Goal: Information Seeking & Learning: Check status

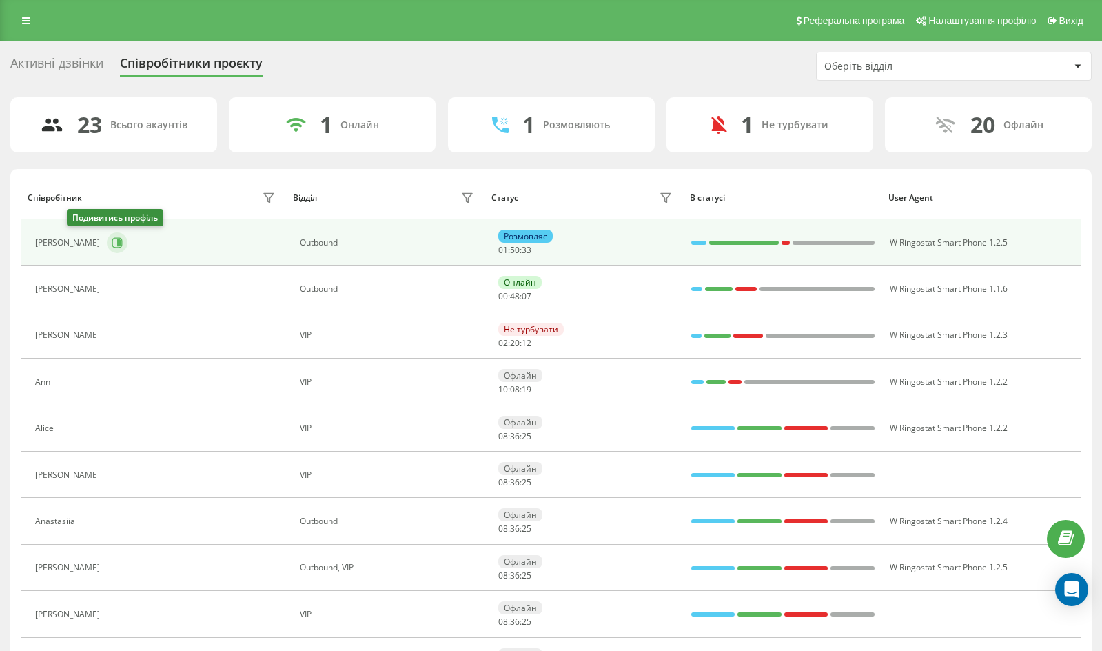
click at [117, 243] on icon at bounding box center [118, 242] width 3 height 7
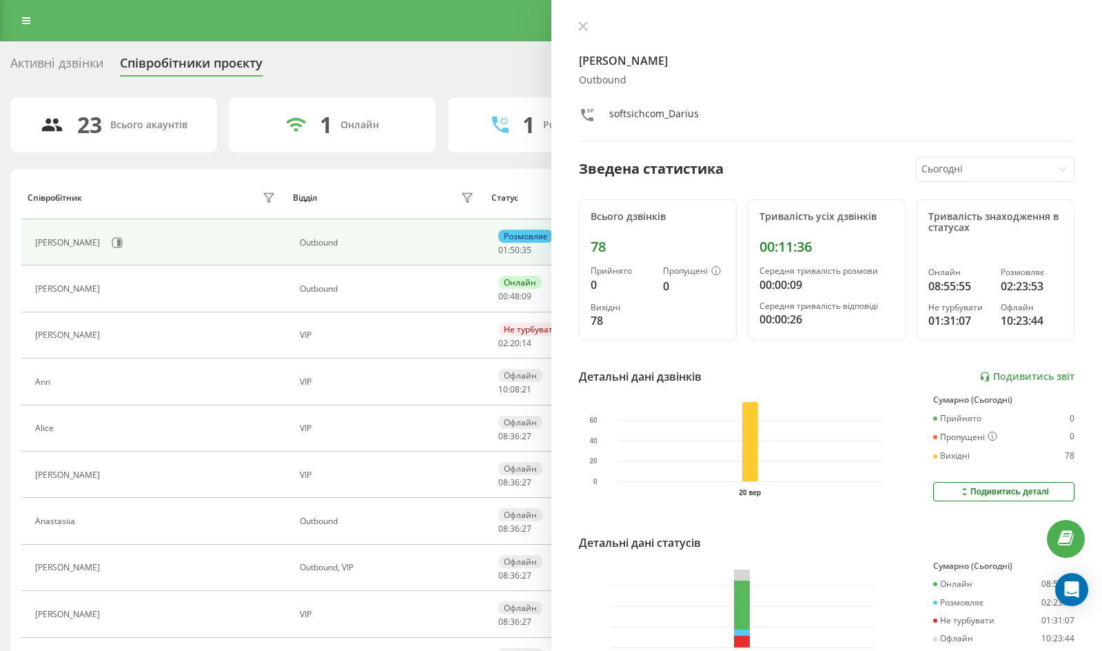
click at [587, 22] on icon at bounding box center [582, 26] width 8 height 8
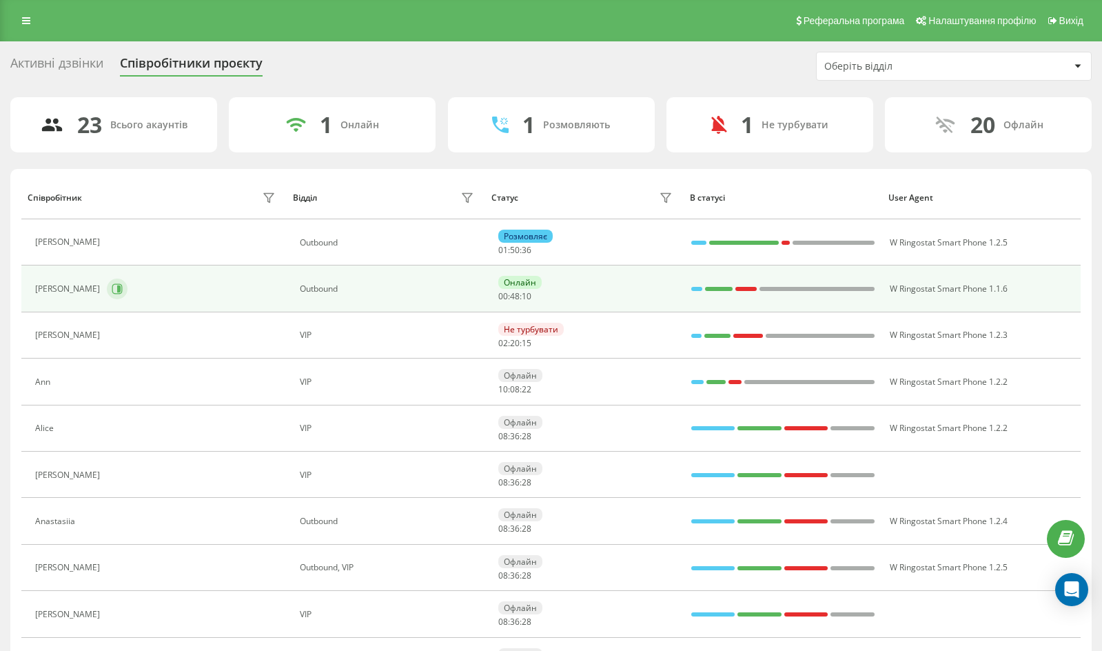
click at [112, 290] on icon at bounding box center [117, 288] width 11 height 11
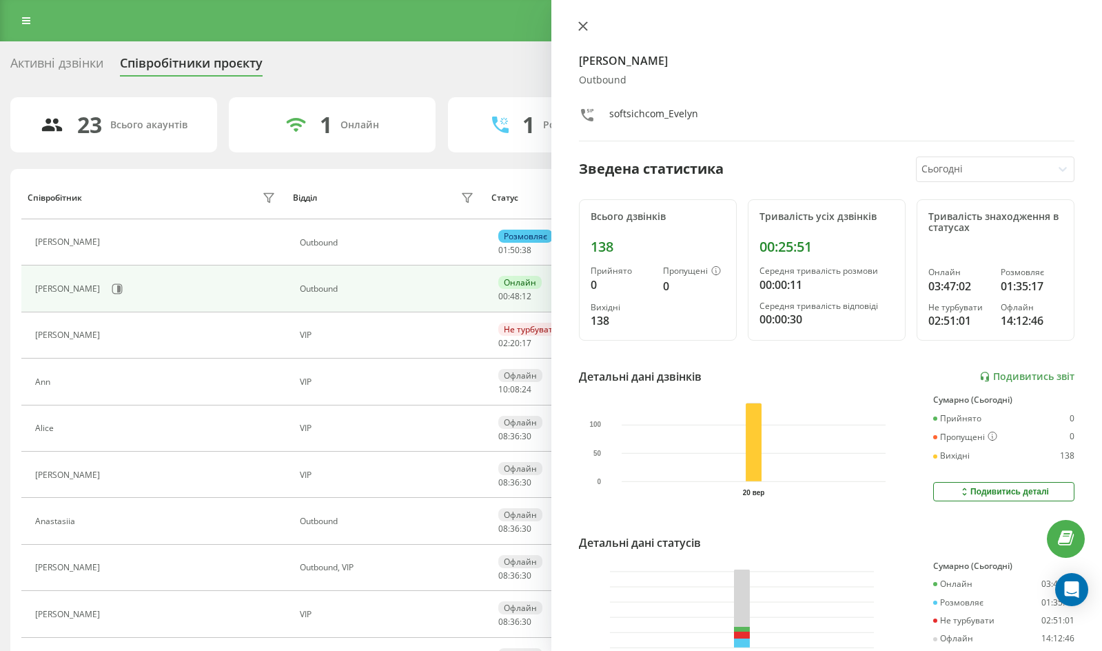
click at [581, 21] on button at bounding box center [583, 27] width 18 height 13
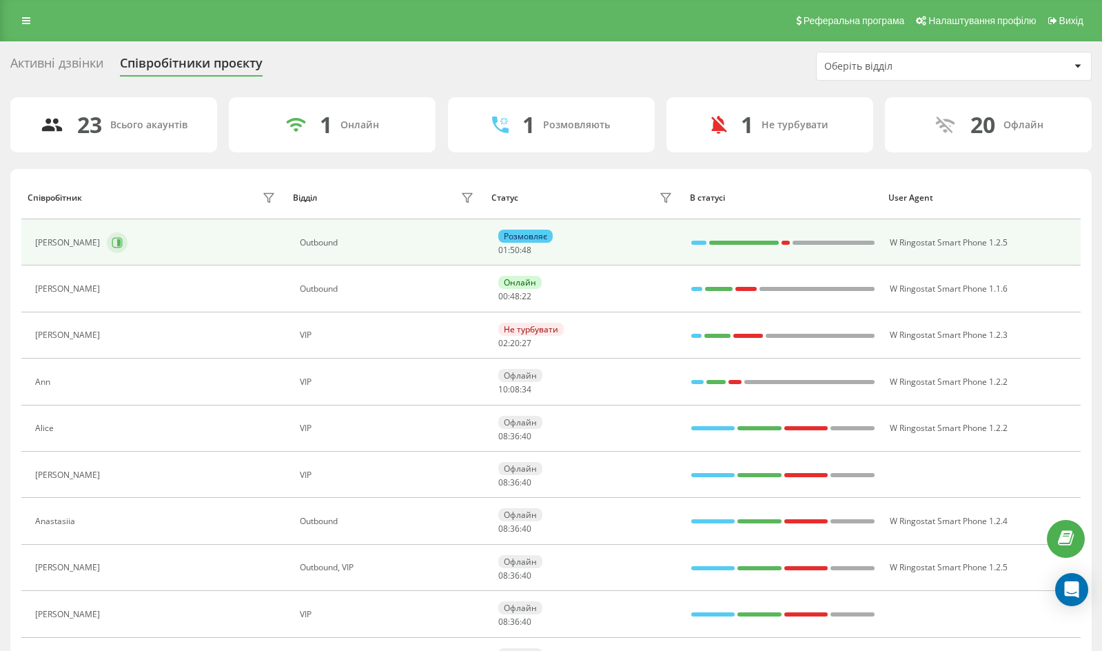
click at [112, 243] on icon at bounding box center [117, 242] width 11 height 11
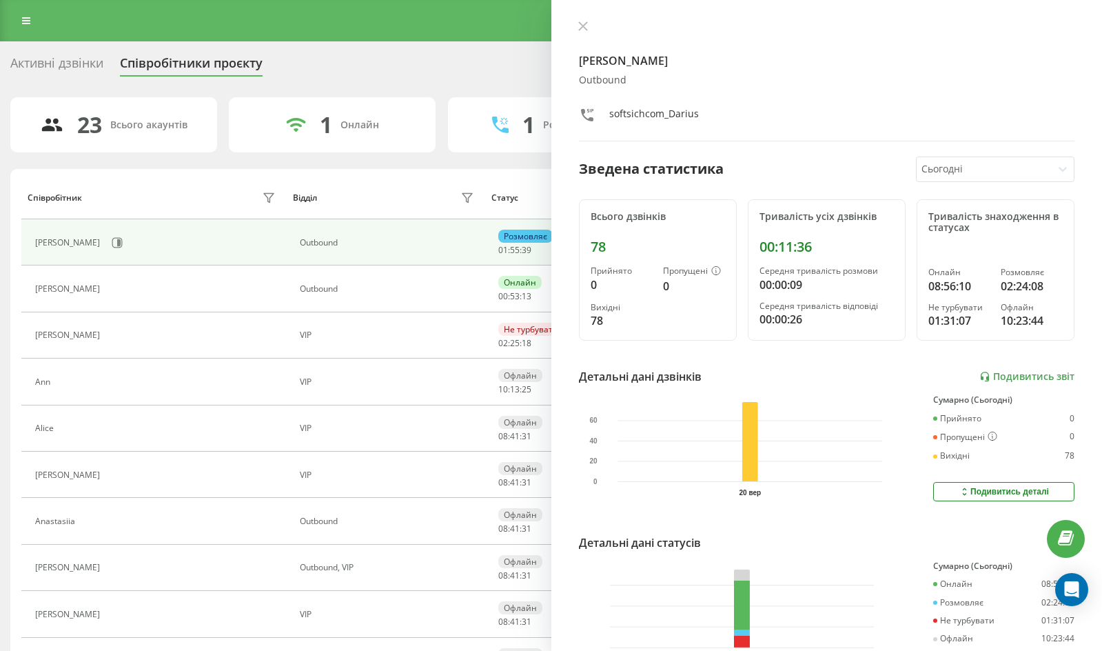
click at [592, 21] on div at bounding box center [827, 28] width 496 height 14
click at [581, 26] on icon at bounding box center [583, 26] width 10 height 10
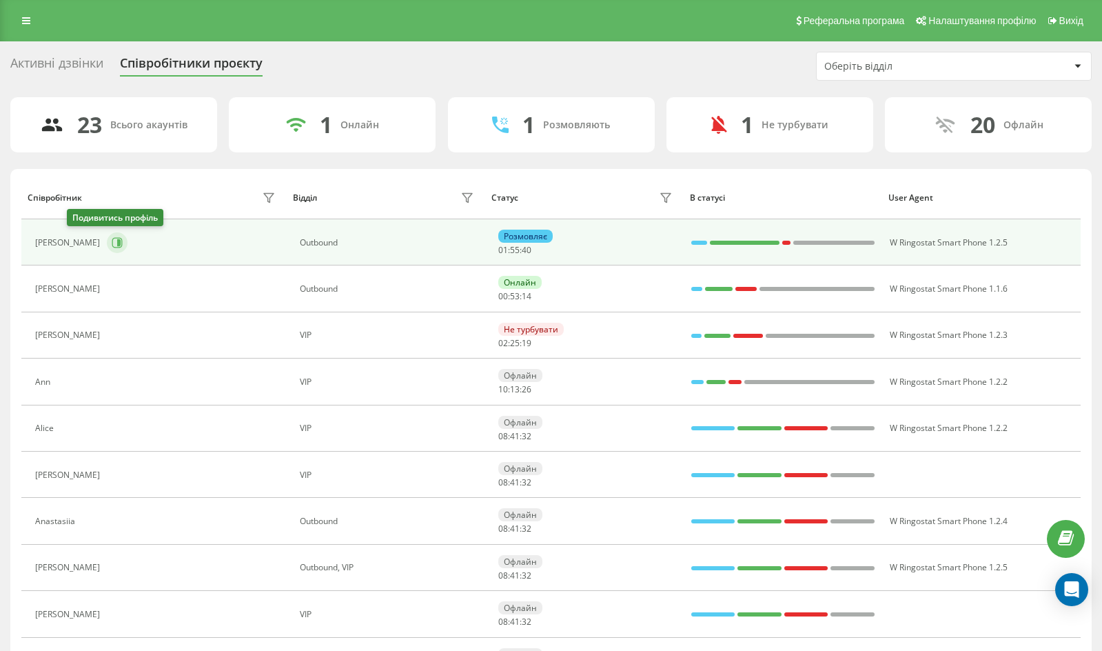
click at [112, 248] on icon at bounding box center [117, 242] width 11 height 11
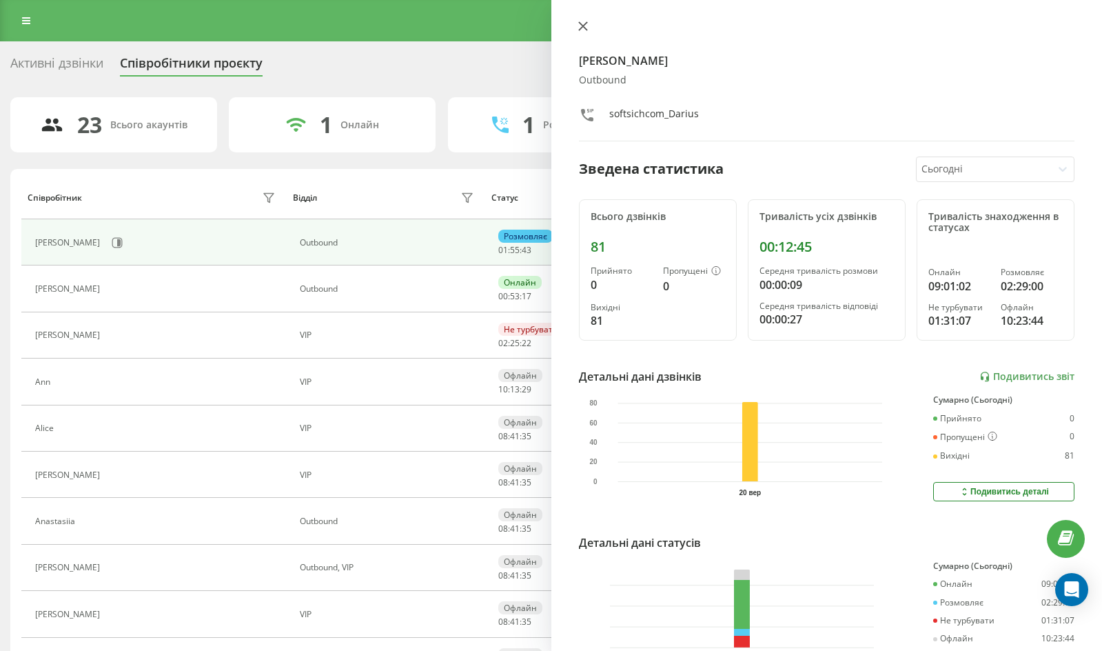
click at [589, 26] on button at bounding box center [583, 27] width 18 height 13
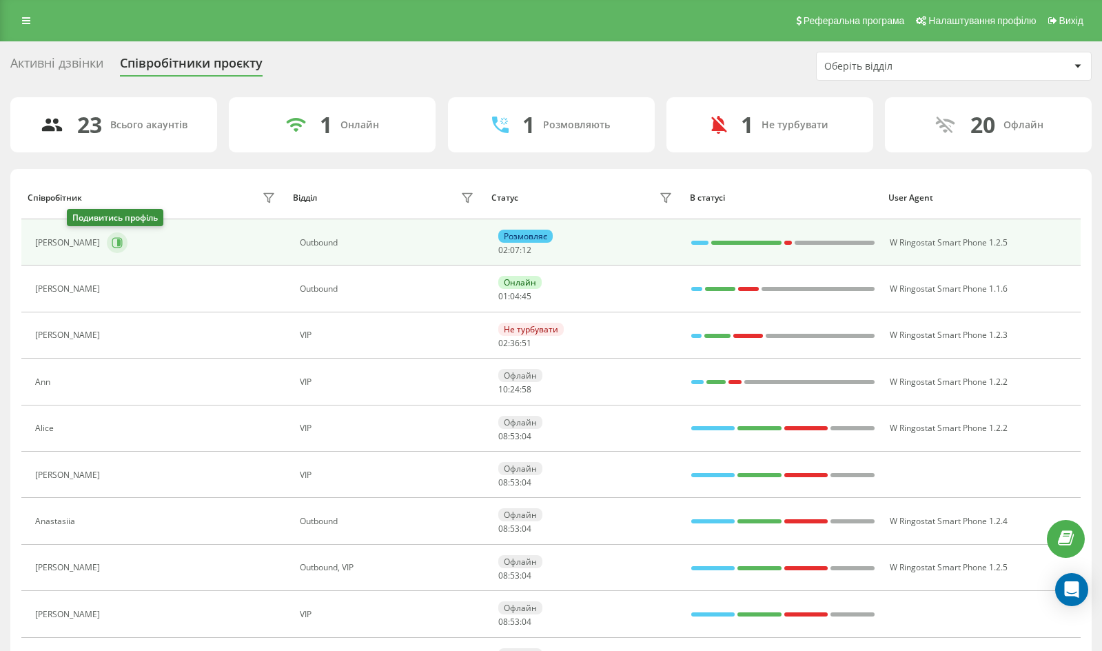
click at [107, 249] on button at bounding box center [117, 242] width 21 height 21
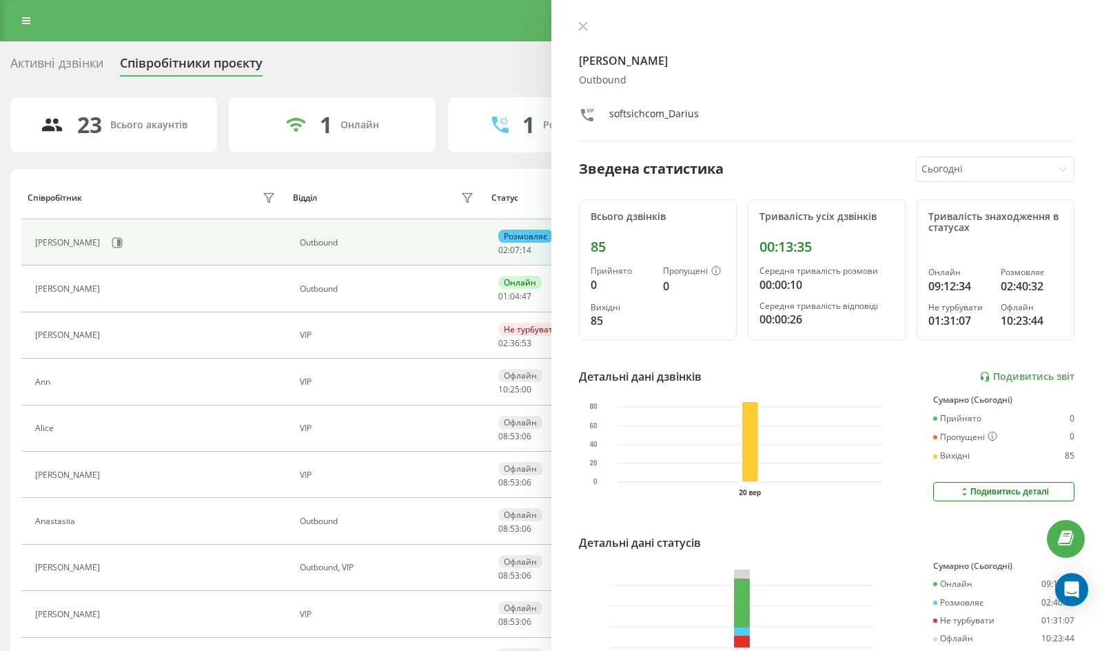
click at [586, 38] on div "[PERSON_NAME] softsichcom_Darius" at bounding box center [827, 81] width 496 height 121
click at [585, 26] on icon at bounding box center [583, 26] width 10 height 10
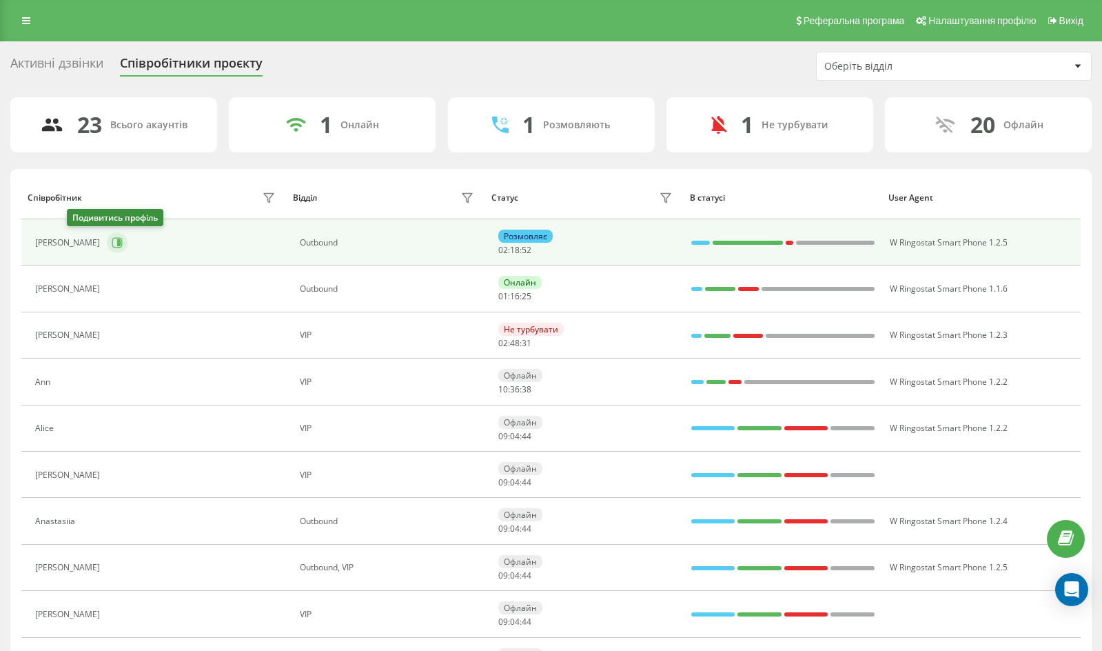
click at [107, 239] on button at bounding box center [117, 242] width 21 height 21
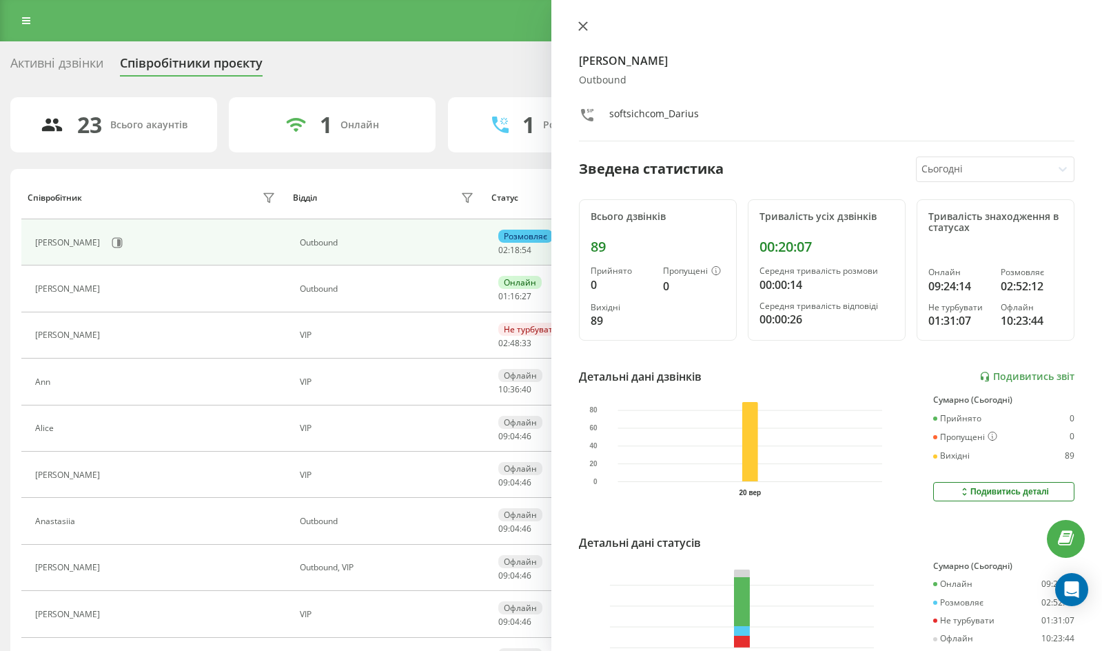
click at [581, 29] on icon at bounding box center [582, 26] width 8 height 8
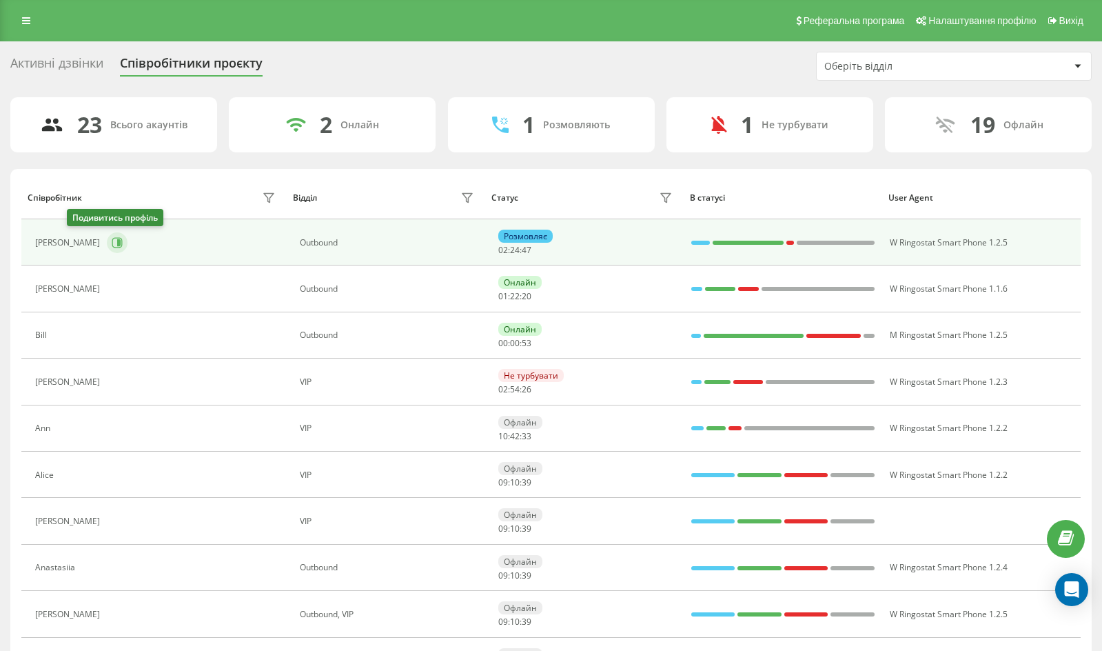
click at [107, 250] on button at bounding box center [117, 242] width 21 height 21
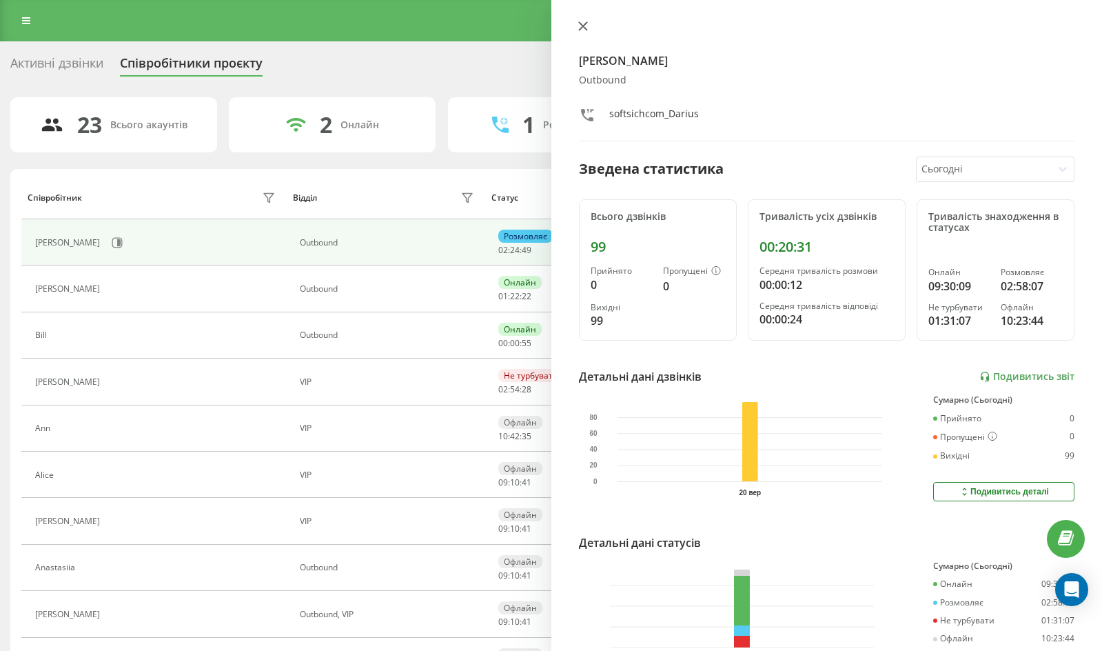
click at [582, 27] on icon at bounding box center [582, 26] width 8 height 8
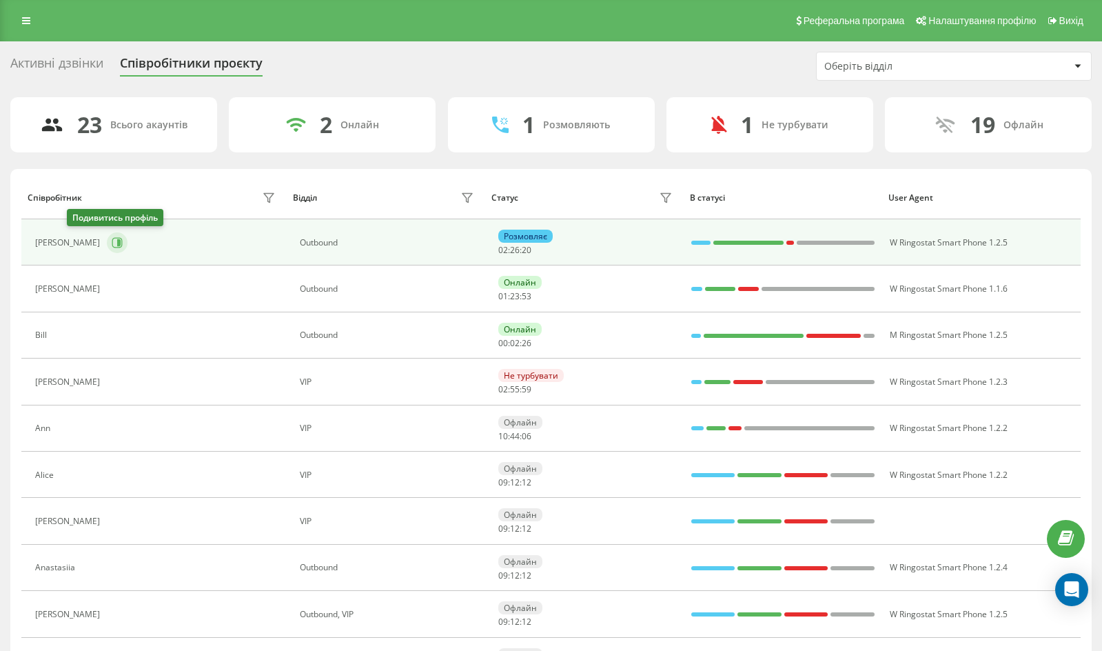
click at [112, 241] on icon at bounding box center [117, 242] width 11 height 11
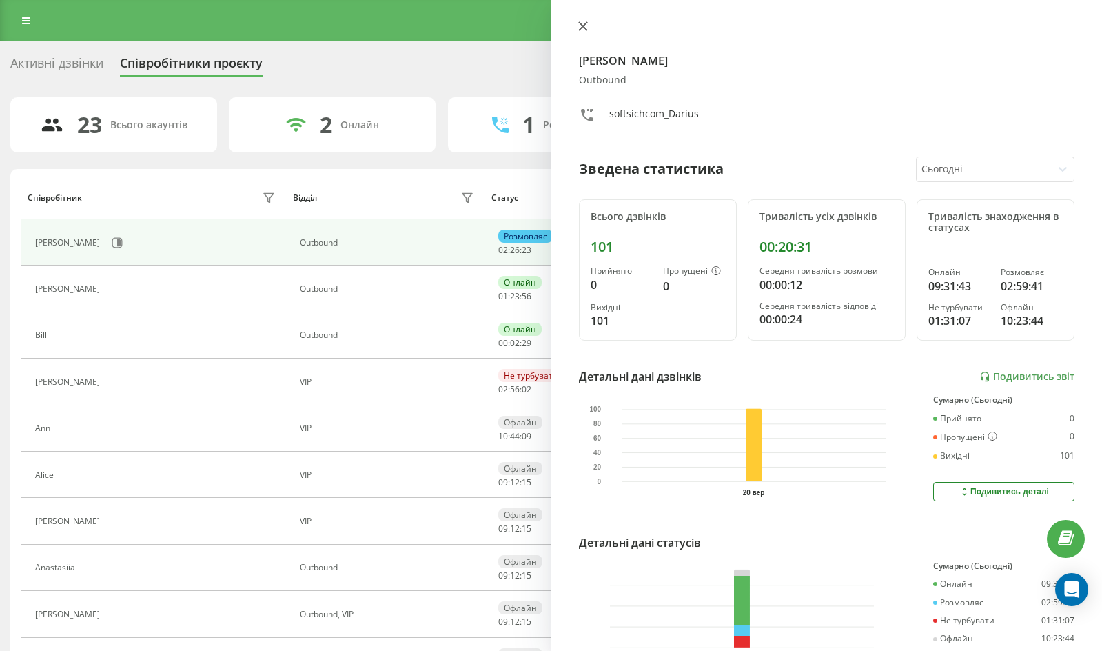
click at [582, 26] on icon at bounding box center [582, 26] width 8 height 8
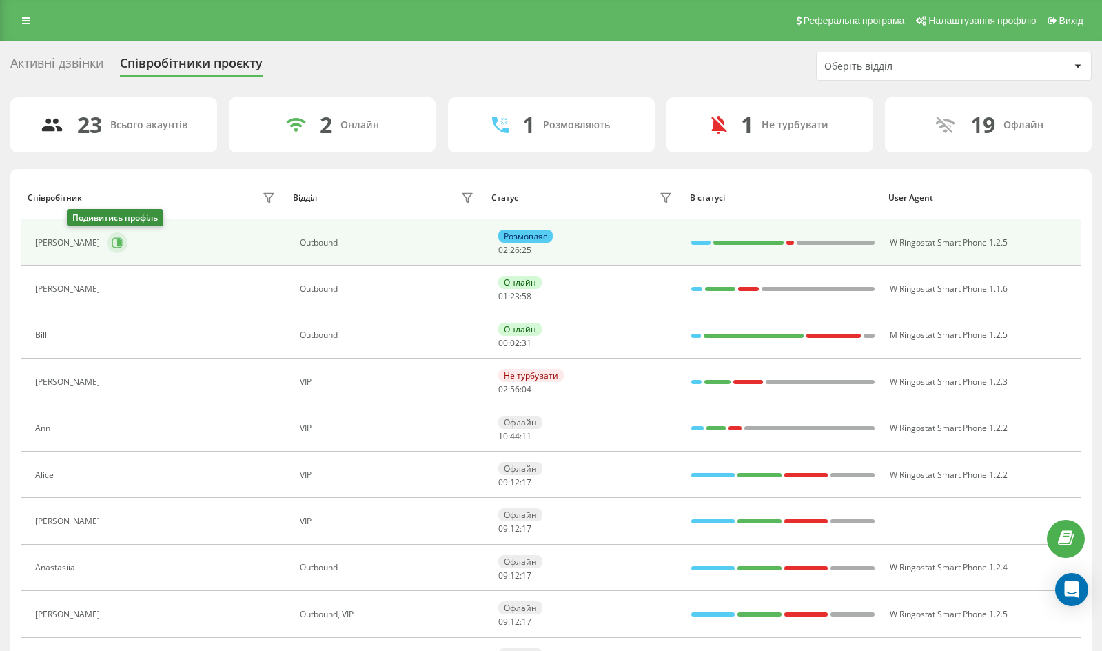
click at [112, 242] on icon at bounding box center [117, 242] width 11 height 11
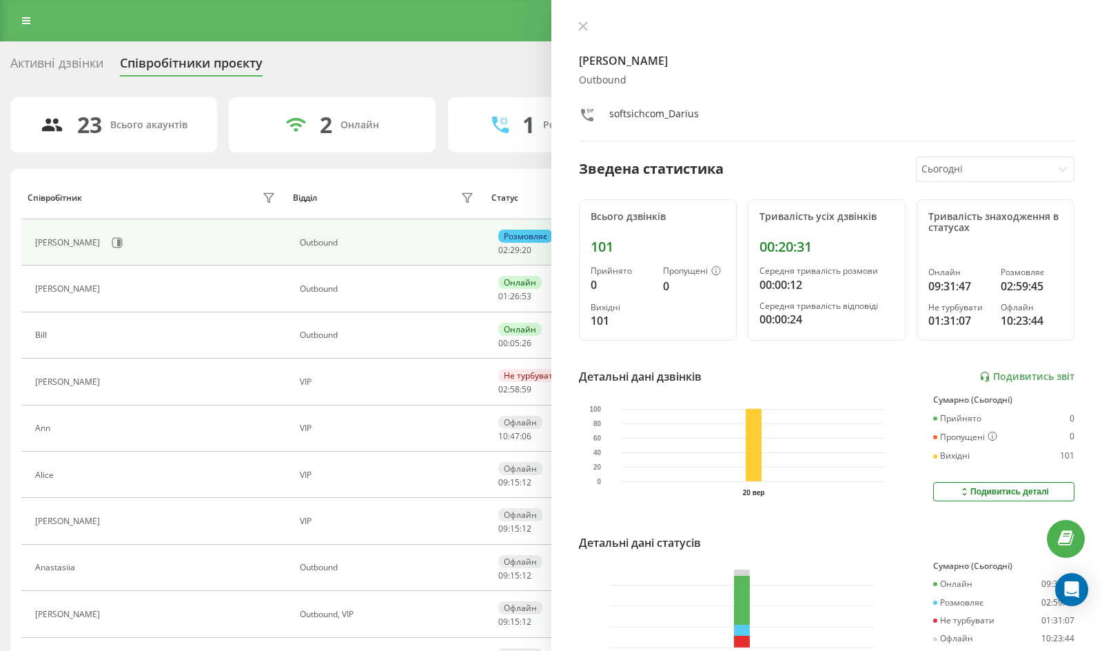
click at [571, 26] on div "[PERSON_NAME] softsichcom_Darius Зведена статистика Сьогодні Всього дзвінків 10…" at bounding box center [828, 325] width 552 height 651
click at [578, 27] on icon at bounding box center [583, 26] width 10 height 10
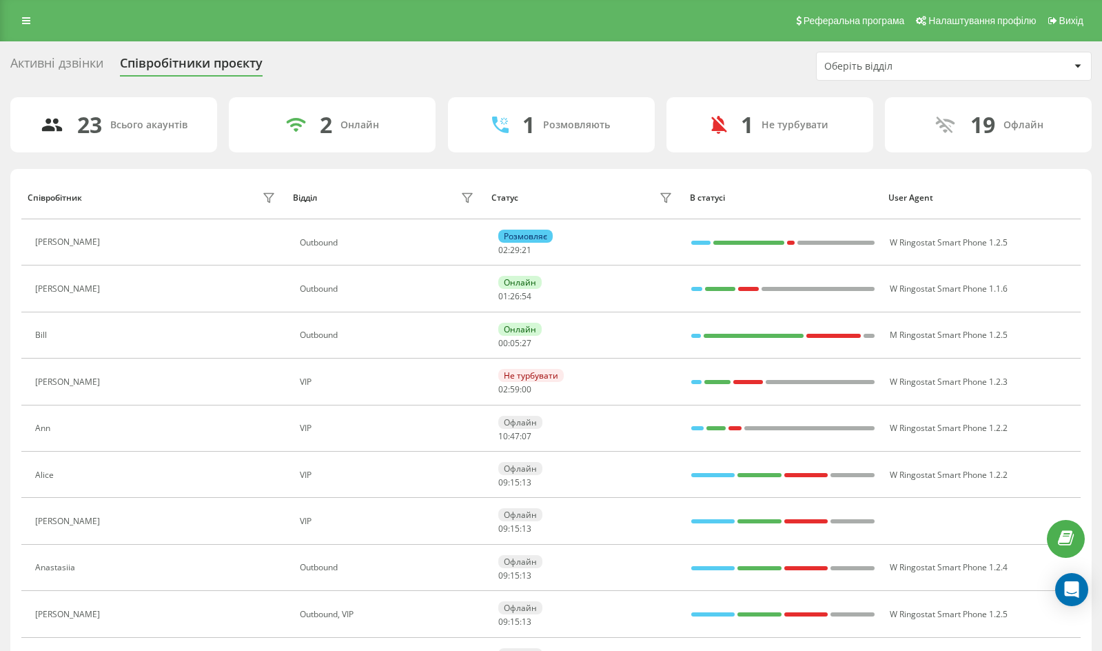
click at [115, 241] on icon at bounding box center [116, 242] width 3 height 7
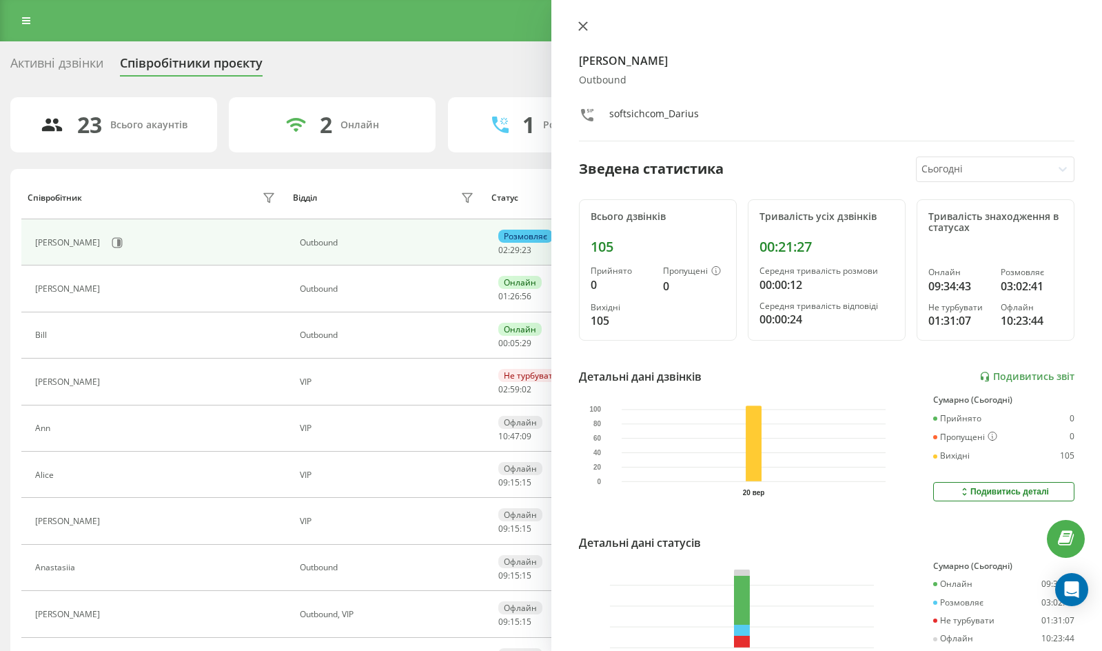
click at [586, 28] on icon at bounding box center [583, 26] width 10 height 10
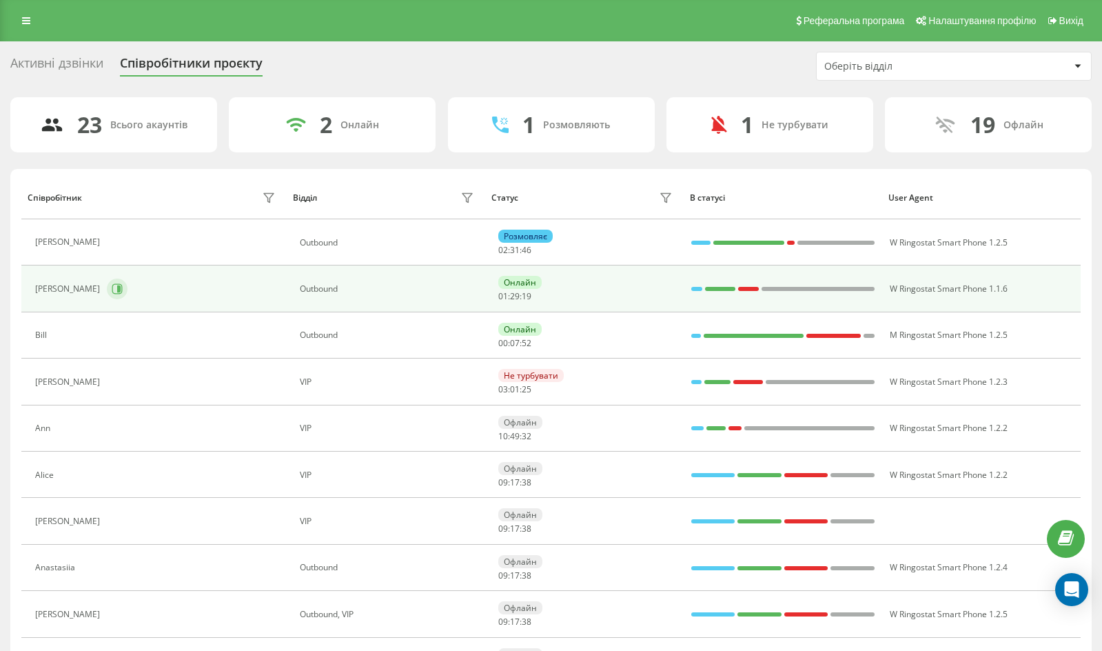
click at [107, 282] on button at bounding box center [117, 289] width 21 height 21
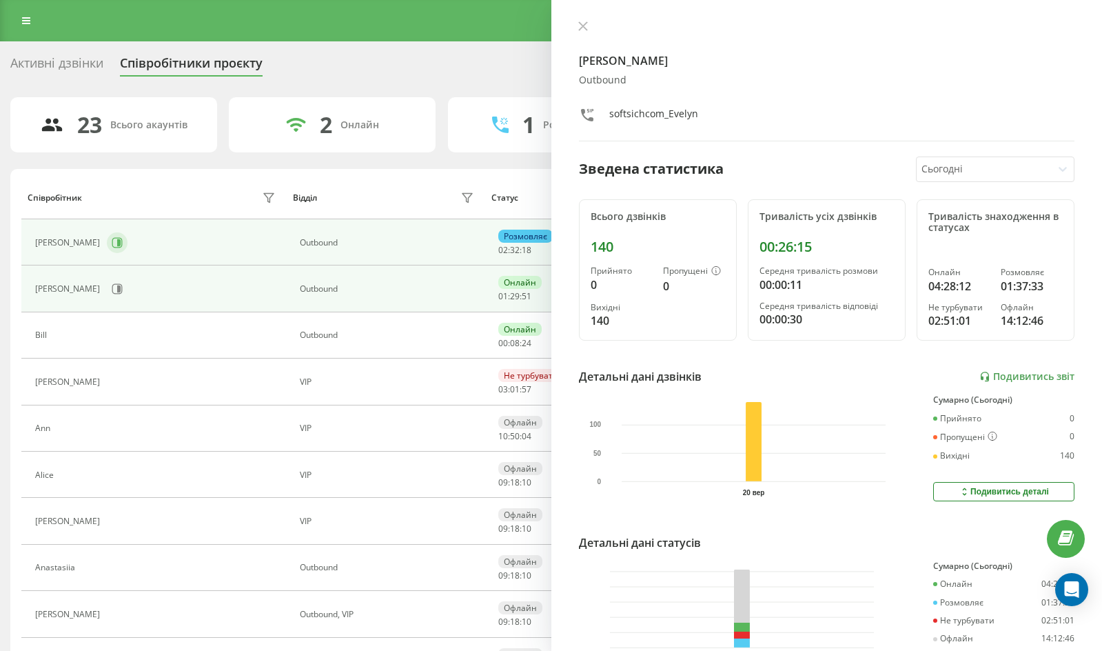
click at [107, 239] on button at bounding box center [117, 242] width 21 height 21
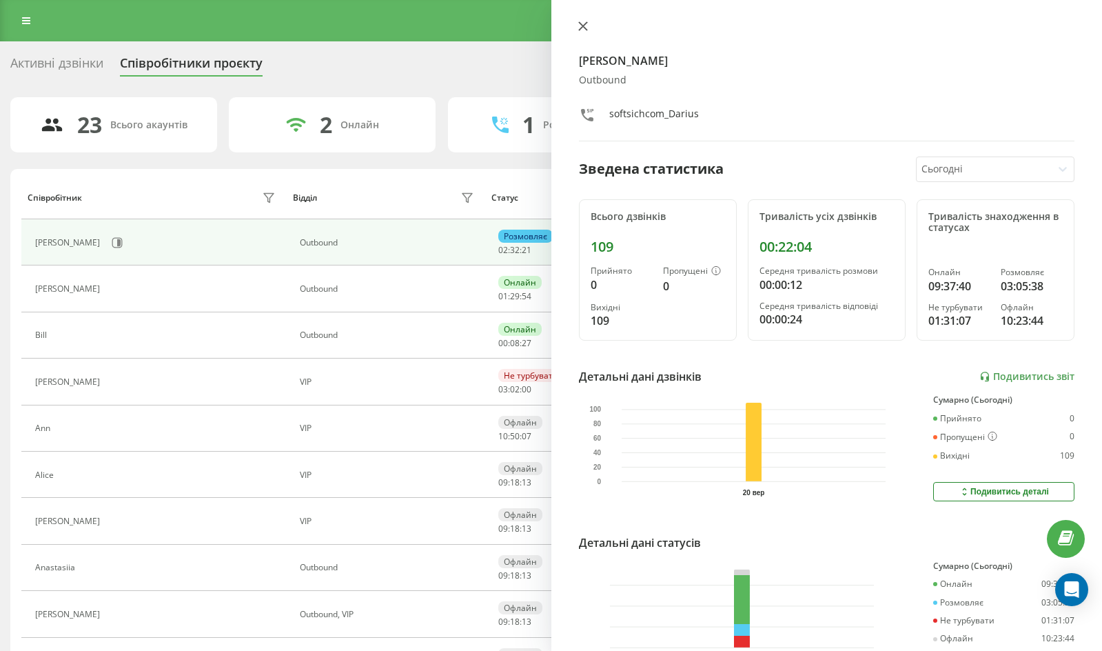
click at [588, 26] on button at bounding box center [583, 27] width 18 height 13
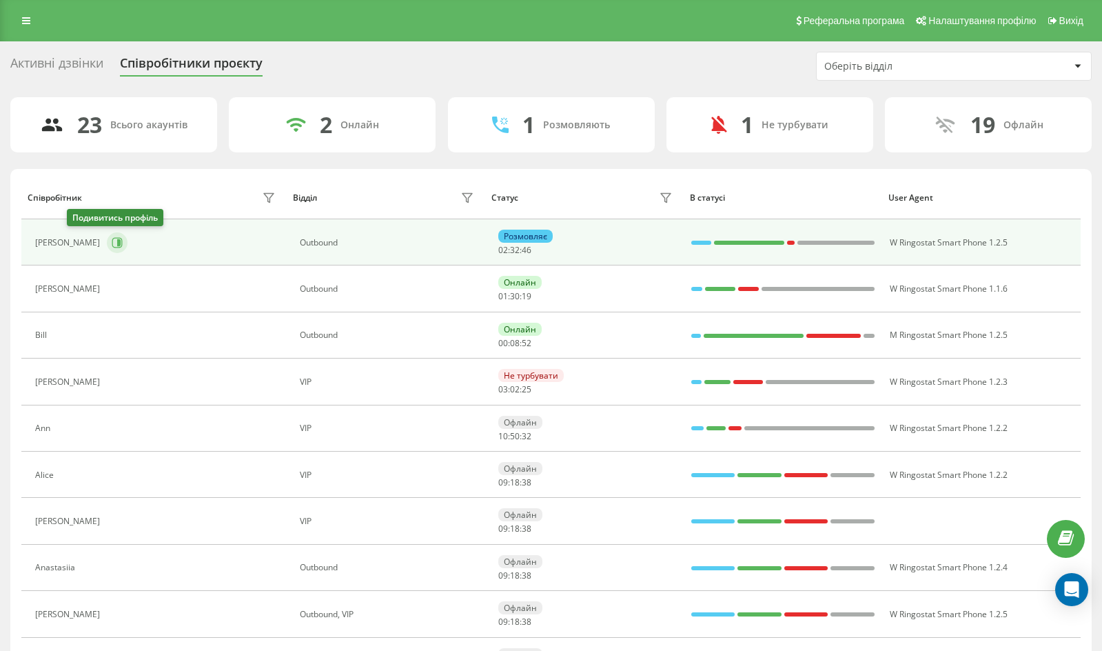
click at [107, 247] on button at bounding box center [117, 242] width 21 height 21
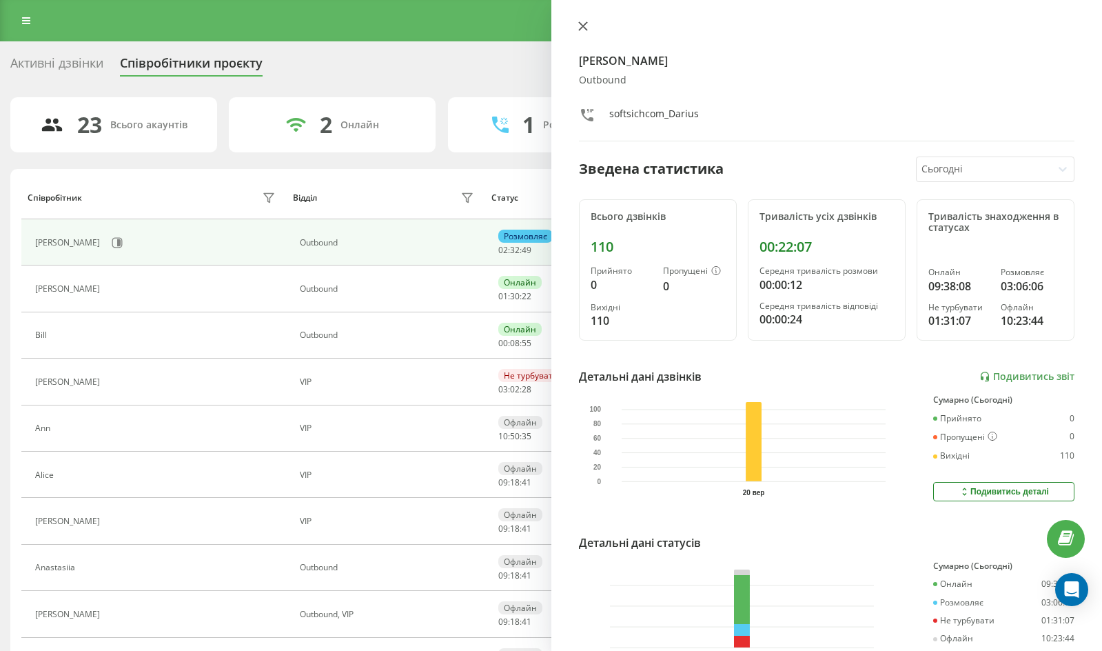
click at [578, 31] on button at bounding box center [583, 27] width 18 height 13
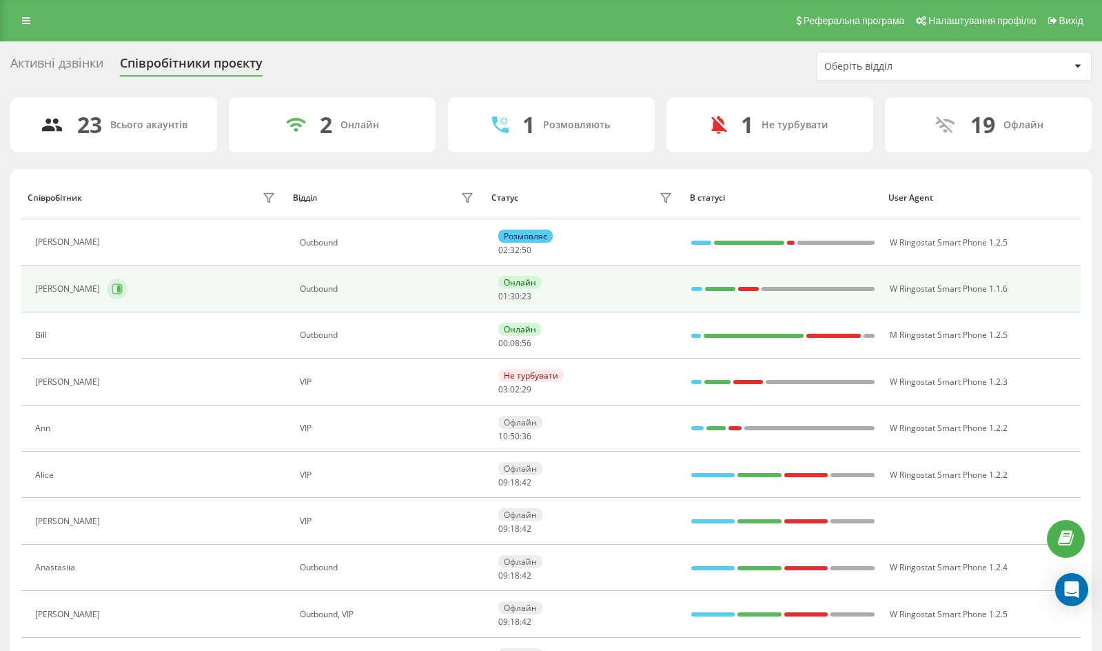
click at [117, 286] on icon at bounding box center [118, 288] width 3 height 7
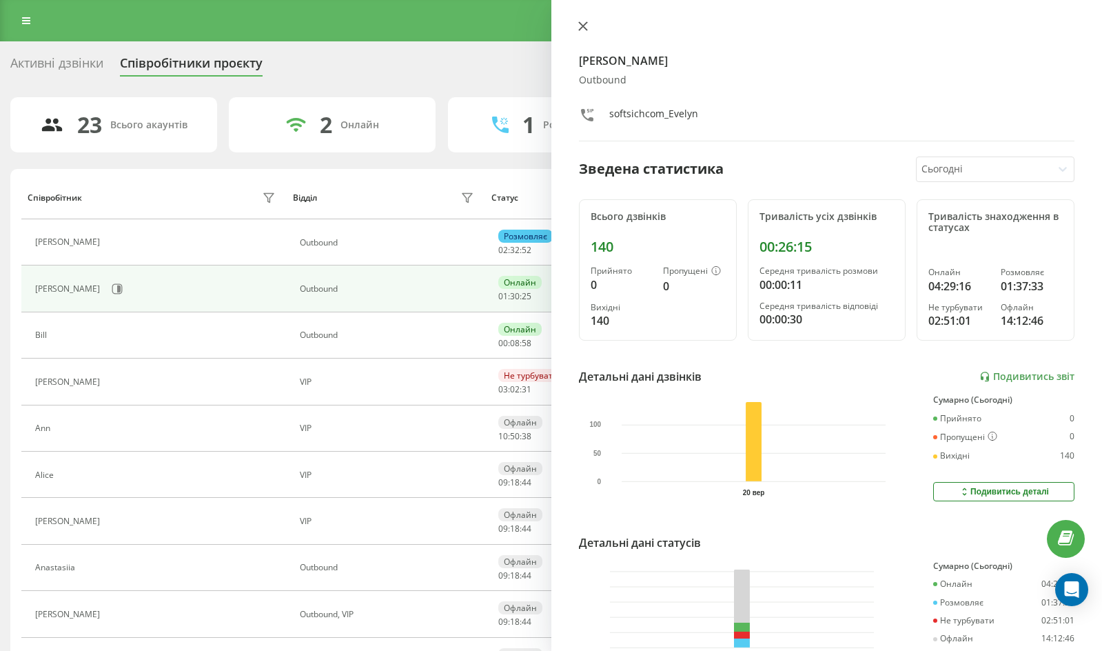
click at [591, 32] on button at bounding box center [583, 27] width 18 height 13
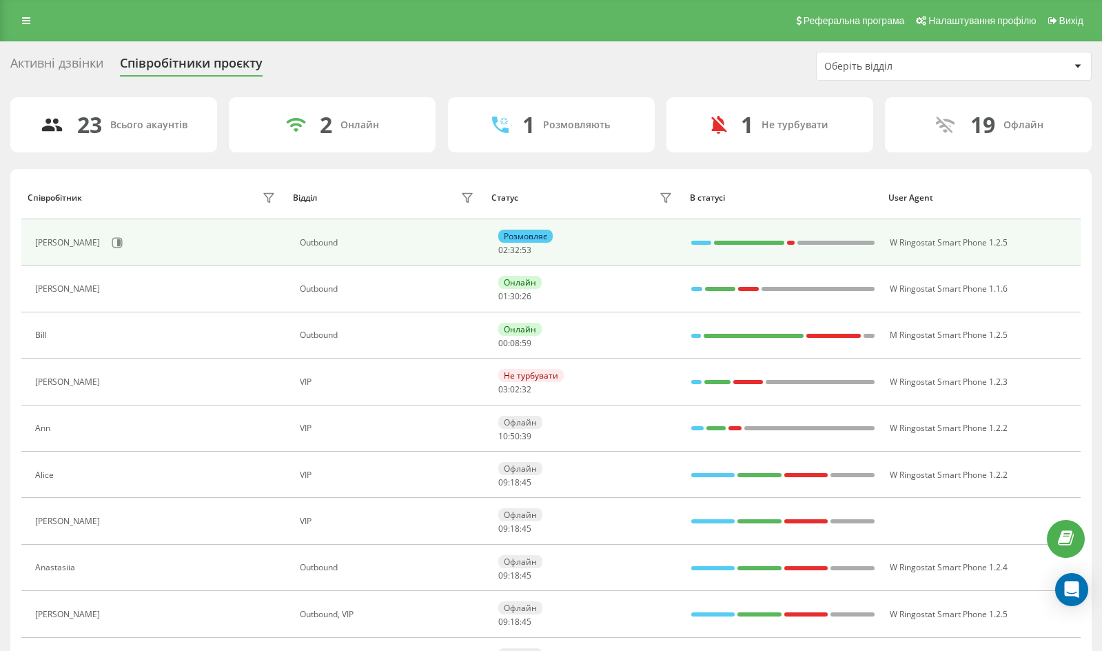
click at [54, 241] on div "[PERSON_NAME]" at bounding box center [69, 243] width 68 height 10
click at [112, 240] on icon at bounding box center [117, 242] width 11 height 11
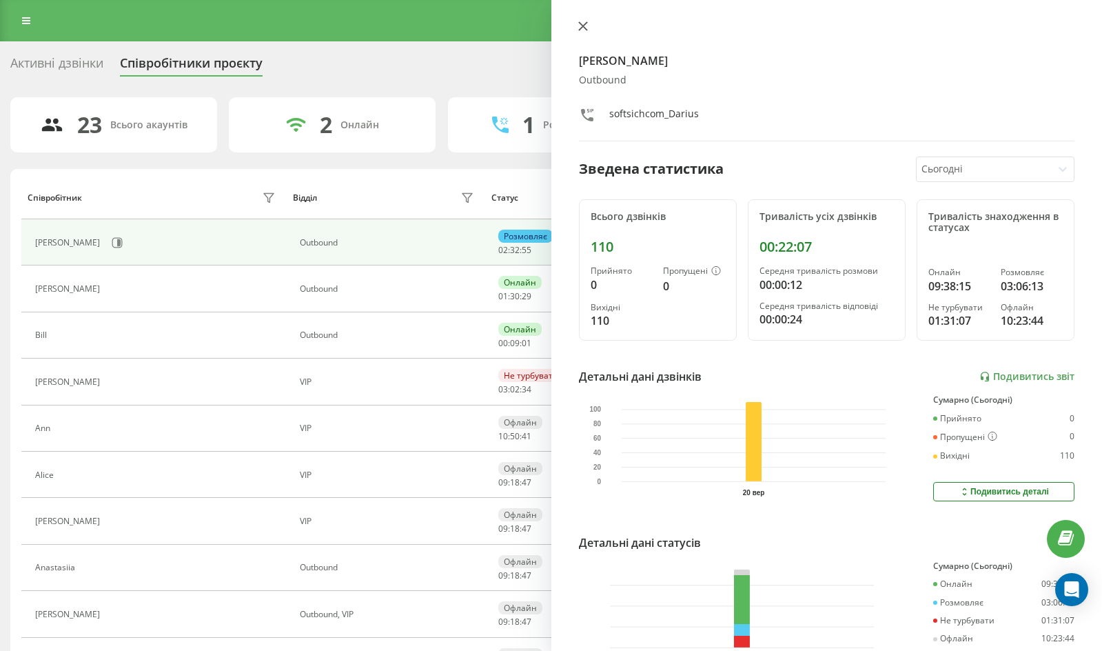
click at [578, 28] on icon at bounding box center [583, 26] width 10 height 10
